Goal: Task Accomplishment & Management: Use online tool/utility

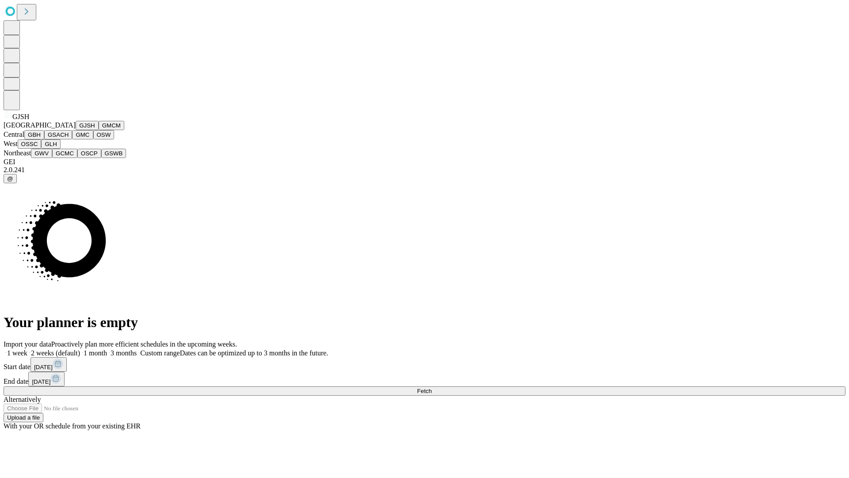
click at [76, 130] on button "GJSH" at bounding box center [87, 125] width 23 height 9
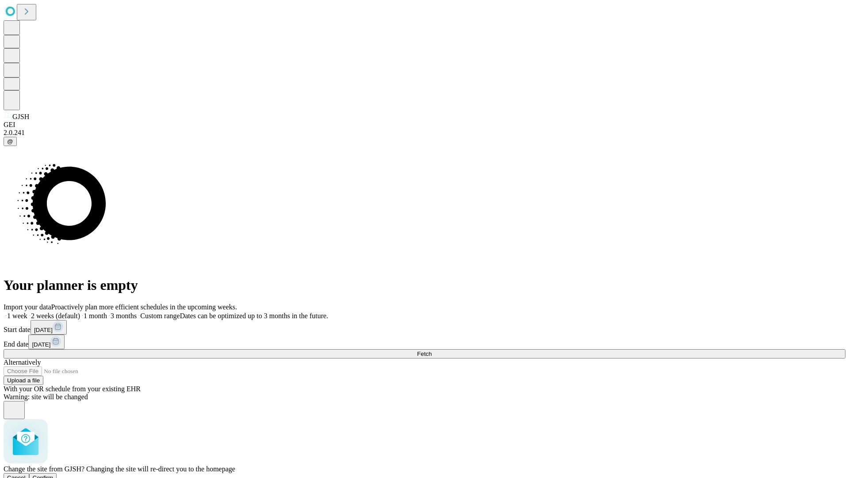
click at [54, 474] on span "Confirm" at bounding box center [43, 477] width 21 height 7
click at [107, 312] on label "1 month" at bounding box center [93, 316] width 27 height 8
click at [432, 350] on span "Fetch" at bounding box center [424, 353] width 15 height 7
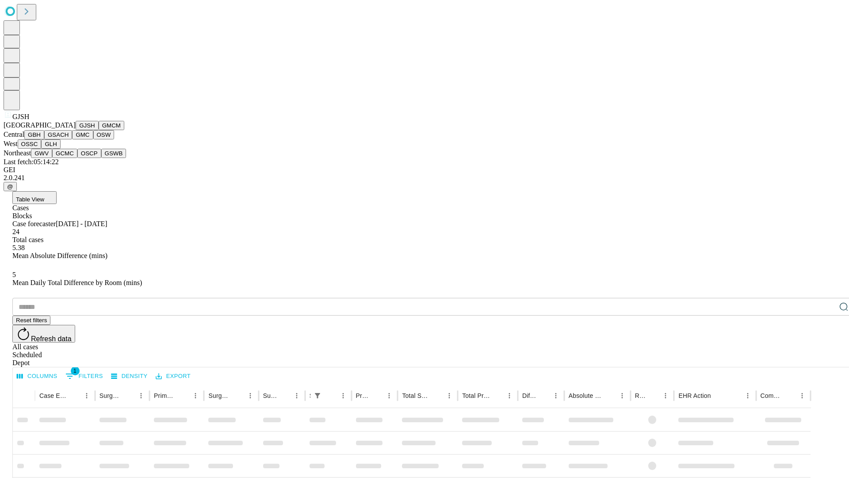
click at [99, 130] on button "GMCM" at bounding box center [112, 125] width 26 height 9
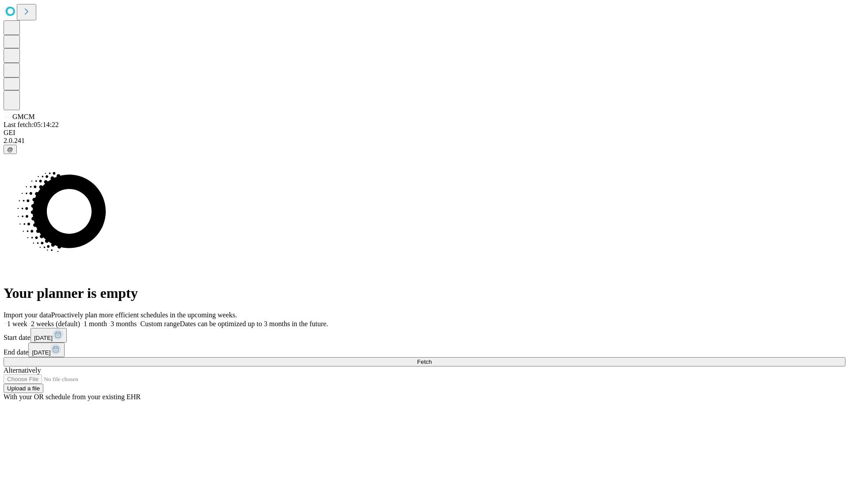
click at [107, 320] on label "1 month" at bounding box center [93, 324] width 27 height 8
click at [432, 358] on span "Fetch" at bounding box center [424, 361] width 15 height 7
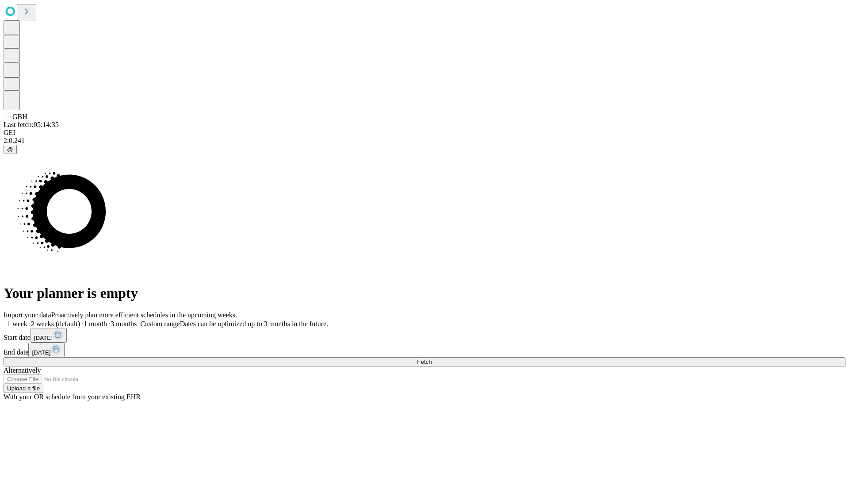
click at [107, 320] on label "1 month" at bounding box center [93, 324] width 27 height 8
click at [432, 358] on span "Fetch" at bounding box center [424, 361] width 15 height 7
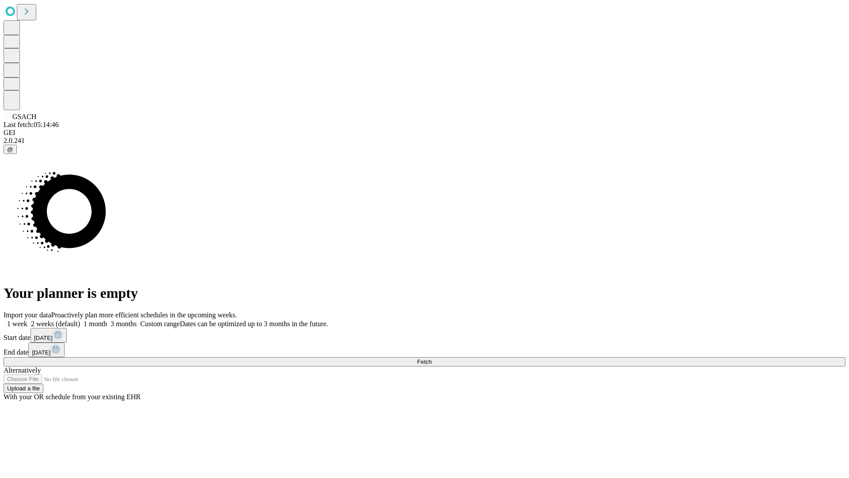
click at [107, 320] on label "1 month" at bounding box center [93, 324] width 27 height 8
click at [432, 358] on span "Fetch" at bounding box center [424, 361] width 15 height 7
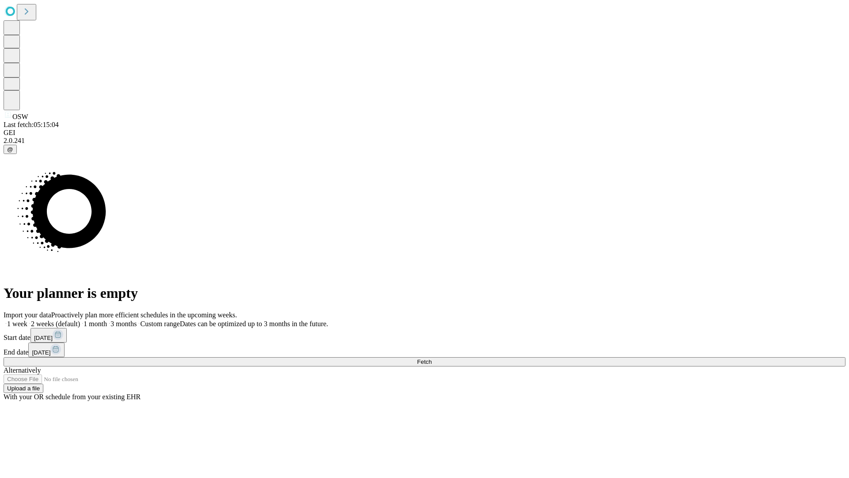
click at [107, 320] on label "1 month" at bounding box center [93, 324] width 27 height 8
click at [432, 358] on span "Fetch" at bounding box center [424, 361] width 15 height 7
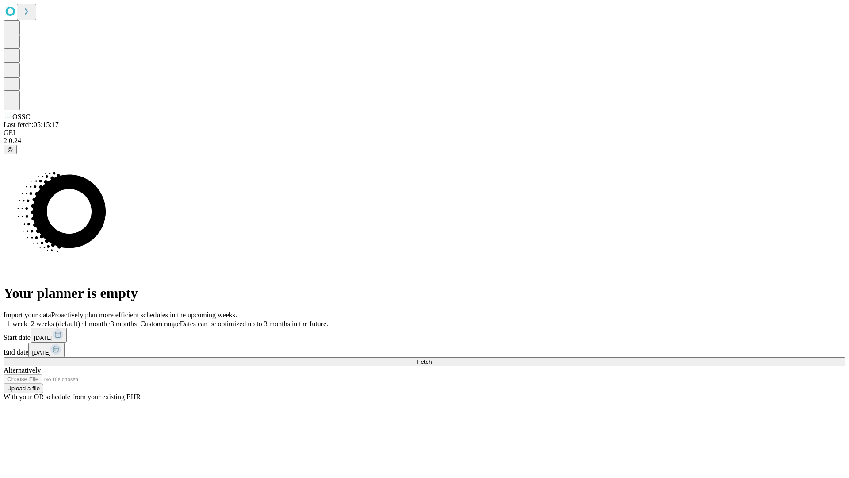
click at [107, 320] on label "1 month" at bounding box center [93, 324] width 27 height 8
click at [432, 358] on span "Fetch" at bounding box center [424, 361] width 15 height 7
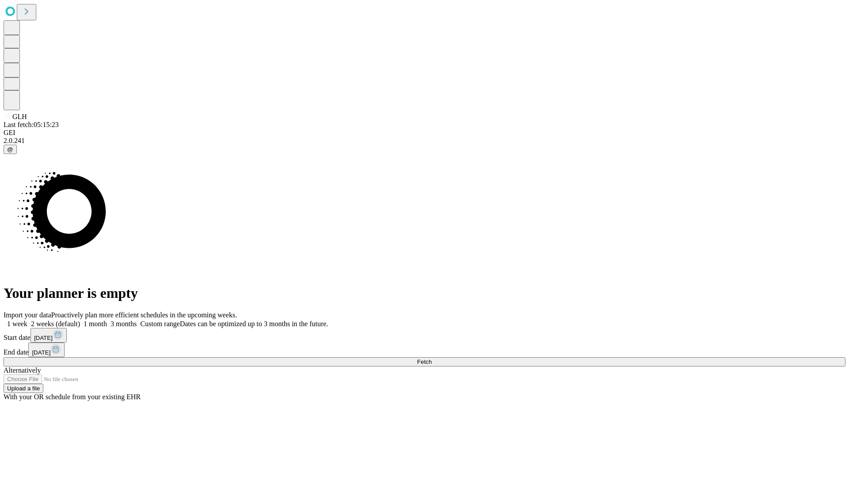
click at [107, 320] on label "1 month" at bounding box center [93, 324] width 27 height 8
click at [432, 358] on span "Fetch" at bounding box center [424, 361] width 15 height 7
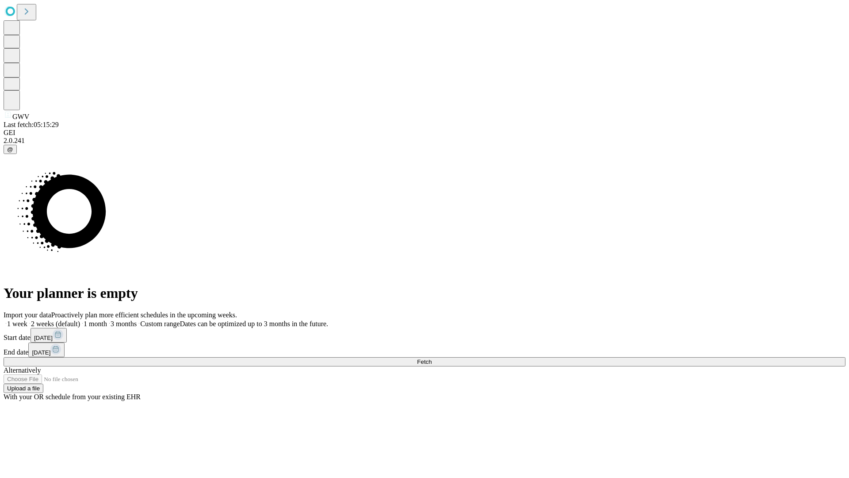
click at [107, 320] on label "1 month" at bounding box center [93, 324] width 27 height 8
click at [432, 358] on span "Fetch" at bounding box center [424, 361] width 15 height 7
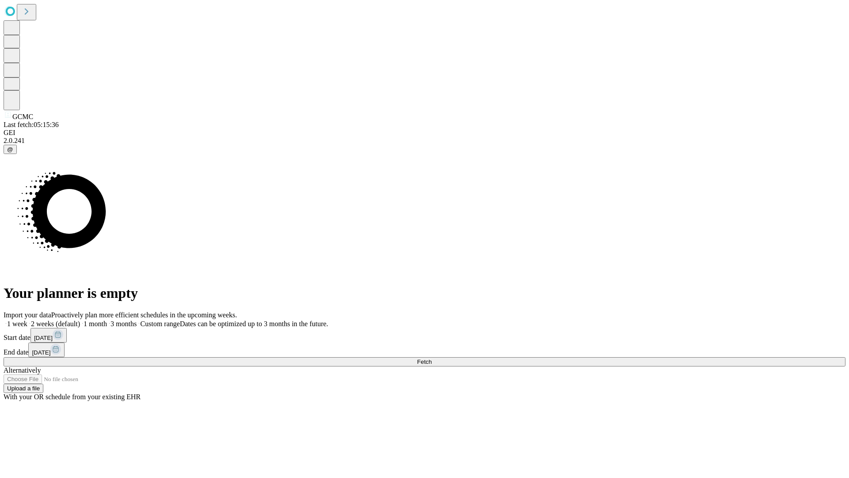
click at [432, 358] on span "Fetch" at bounding box center [424, 361] width 15 height 7
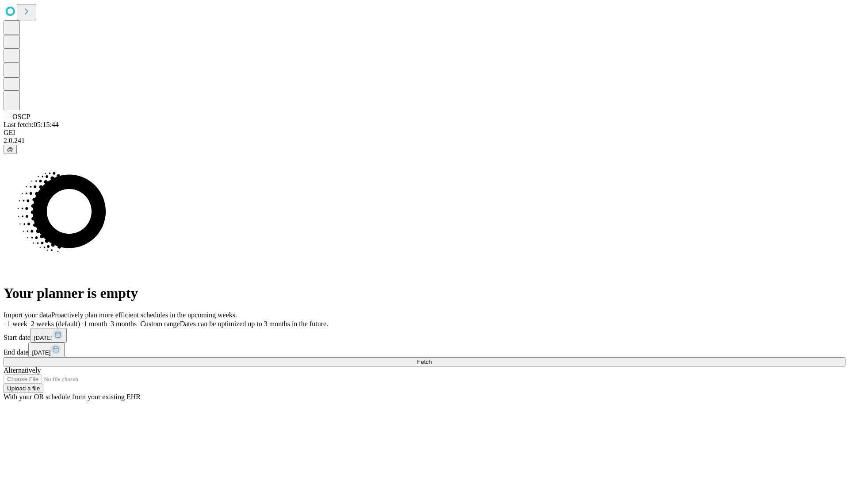
click at [107, 320] on label "1 month" at bounding box center [93, 324] width 27 height 8
click at [432, 358] on span "Fetch" at bounding box center [424, 361] width 15 height 7
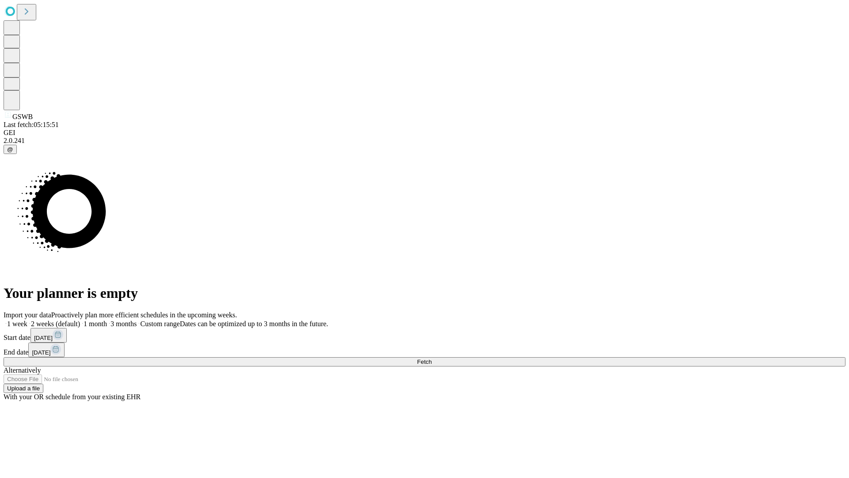
click at [107, 320] on label "1 month" at bounding box center [93, 324] width 27 height 8
click at [432, 358] on span "Fetch" at bounding box center [424, 361] width 15 height 7
